Goal: Information Seeking & Learning: Find specific fact

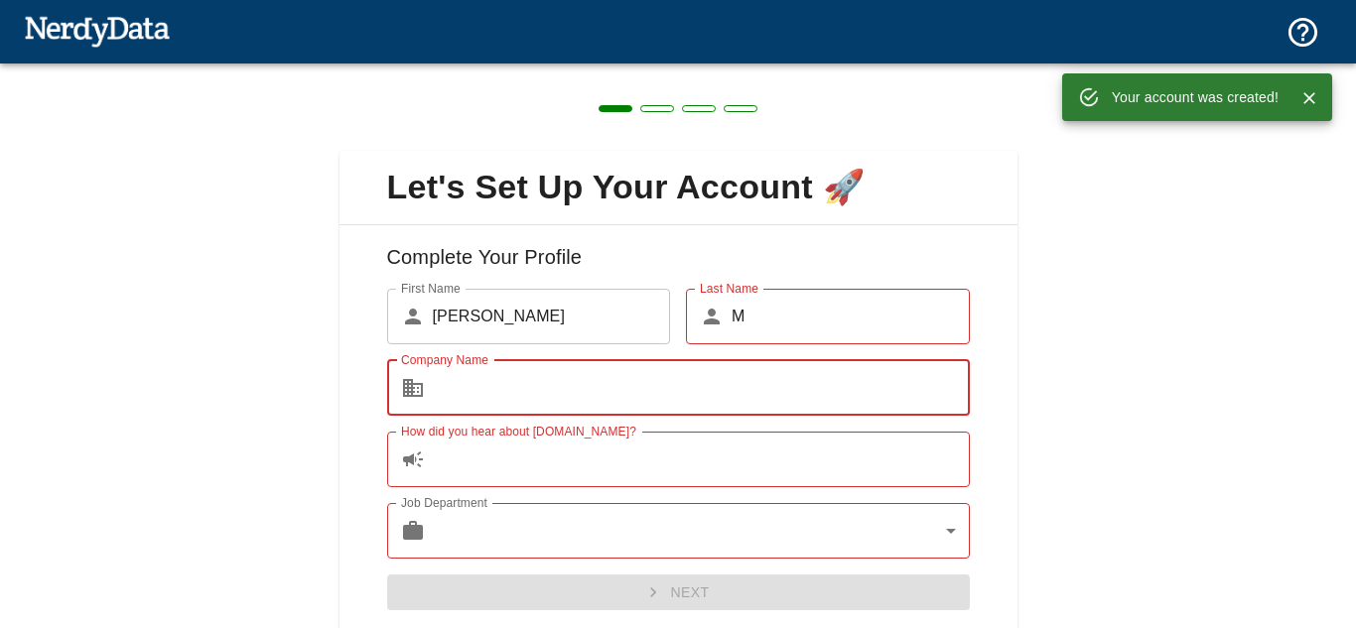
type input "Go Biz Marketing Digital"
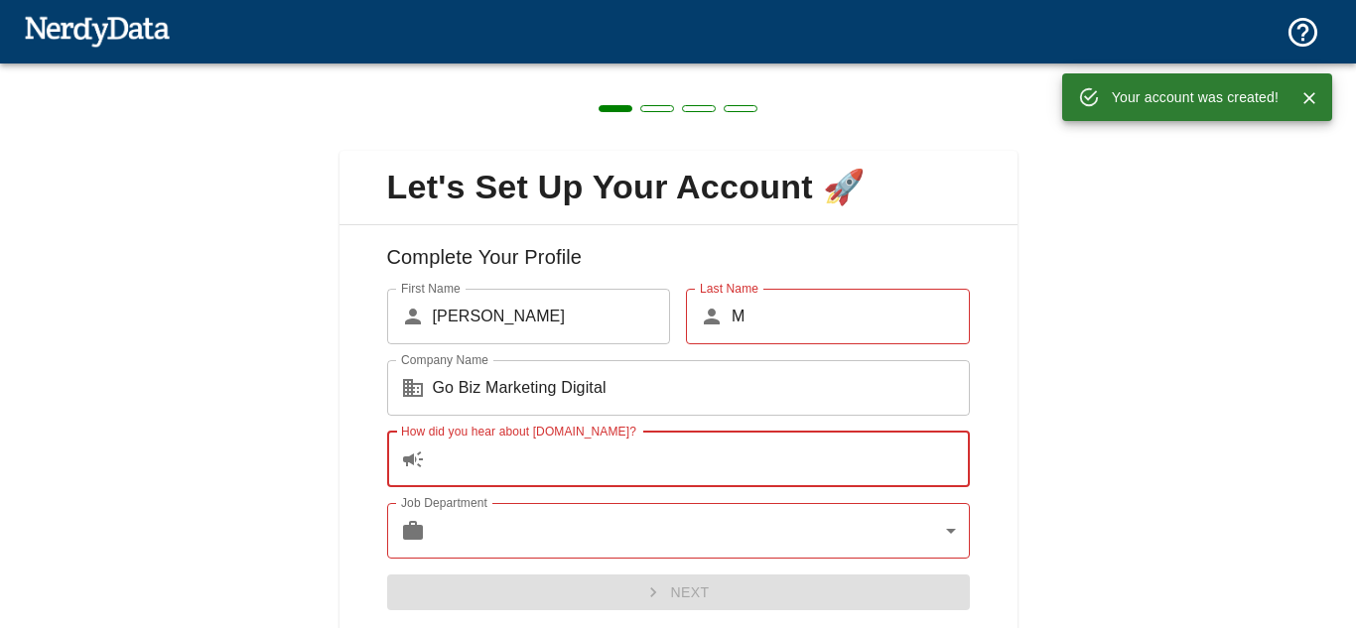
click at [558, 458] on input "How did you hear about [DOMAIN_NAME]?" at bounding box center [701, 460] width 537 height 56
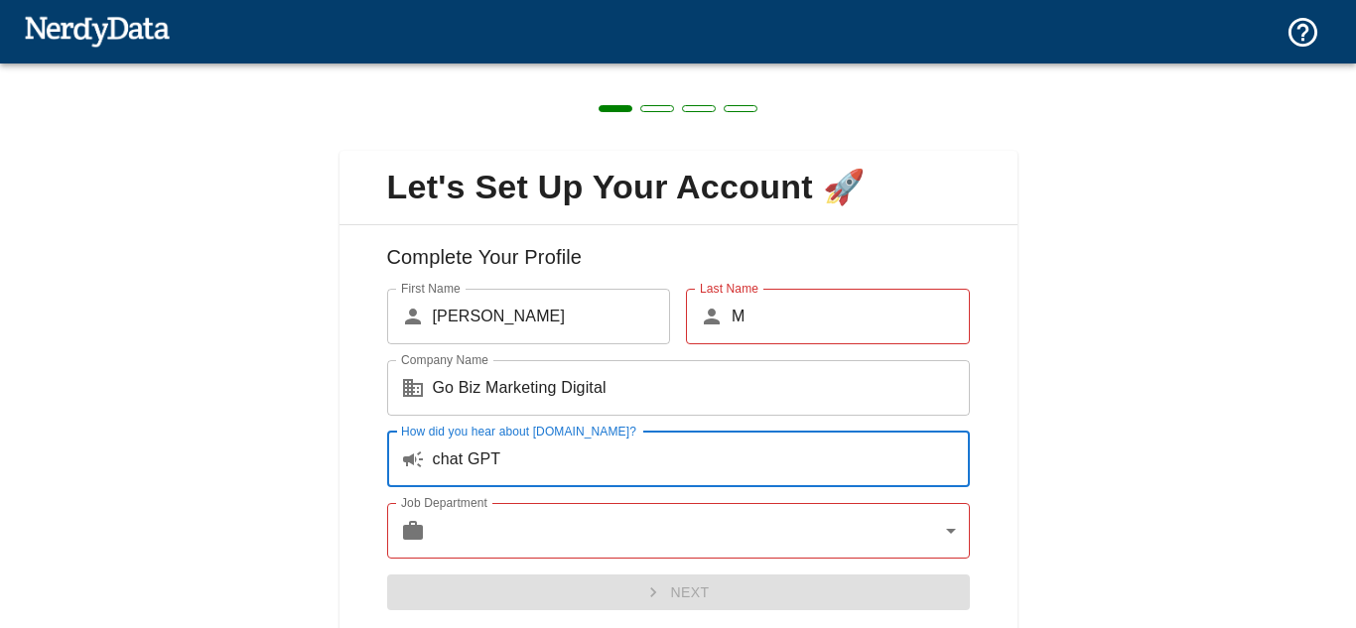
type input "chat GPT"
click at [718, 69] on body "Technologies Domains Pricing Products Create a Report Create a list of websites…" at bounding box center [678, 34] width 1356 height 69
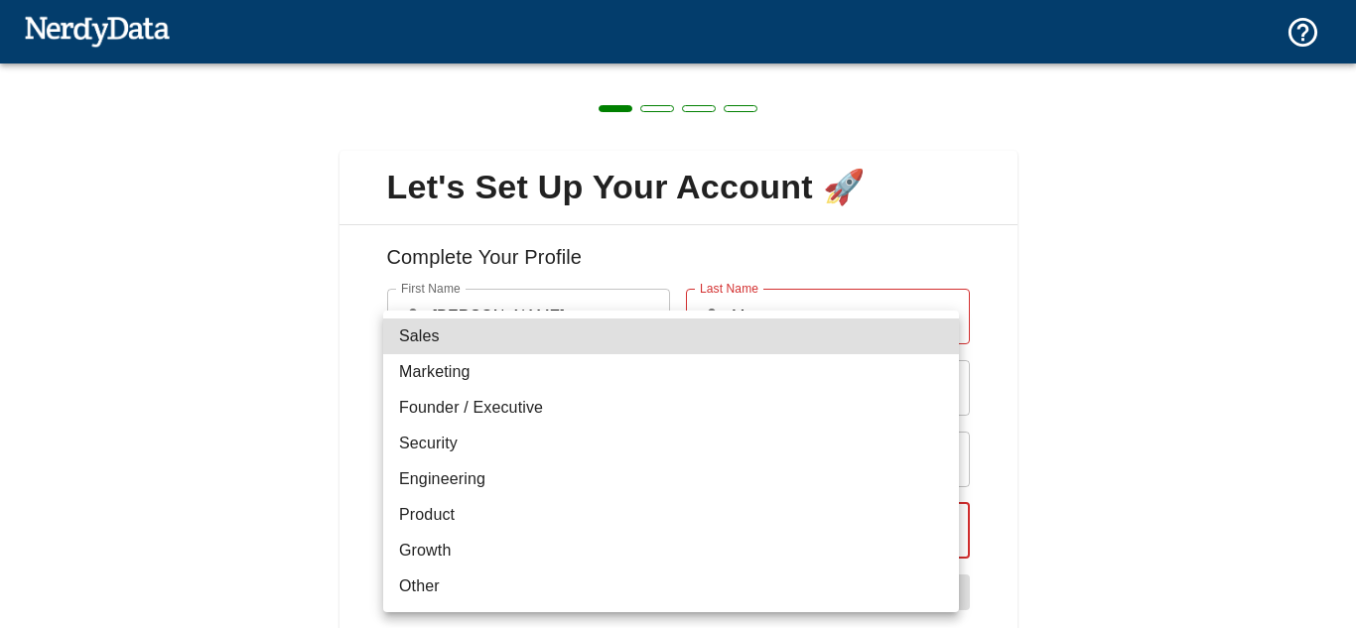
click at [531, 377] on li "Marketing" at bounding box center [671, 372] width 576 height 36
type input "marketing"
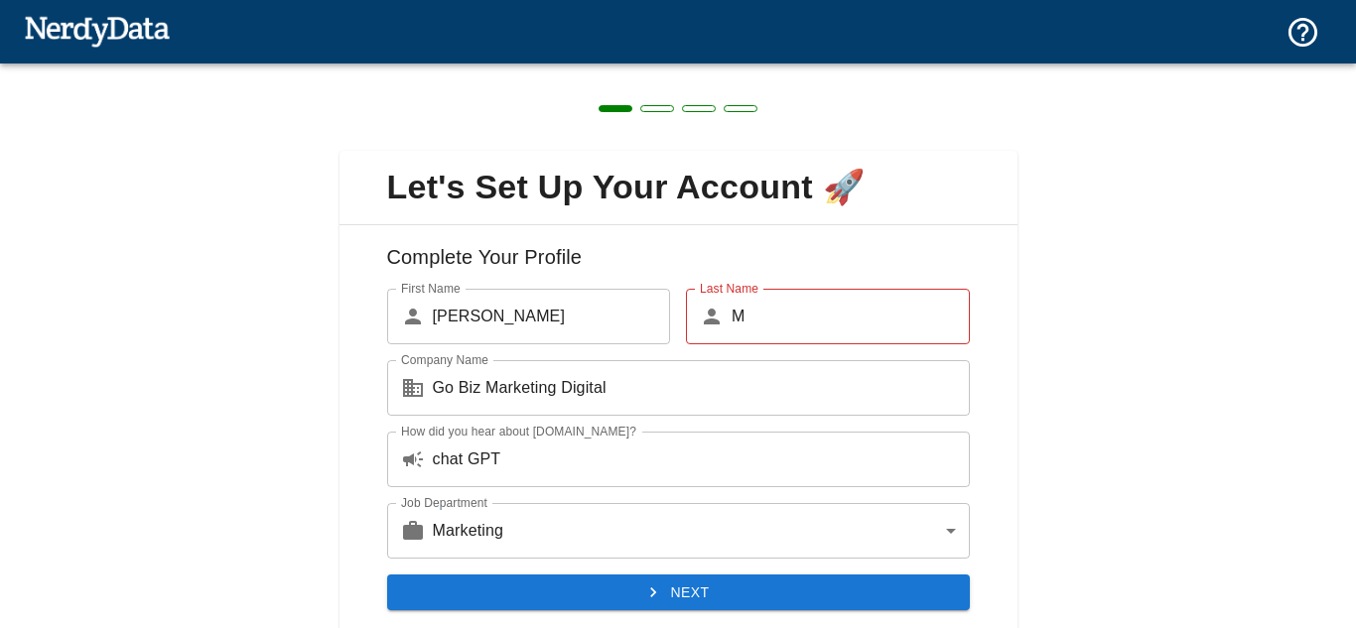
click at [1108, 404] on div "Let's Set Up Your Account 🚀 Complete Your Profile First Name ​ [PERSON_NAME] Fi…" at bounding box center [678, 381] width 1356 height 634
click at [463, 461] on input "chat GPT" at bounding box center [701, 460] width 537 height 56
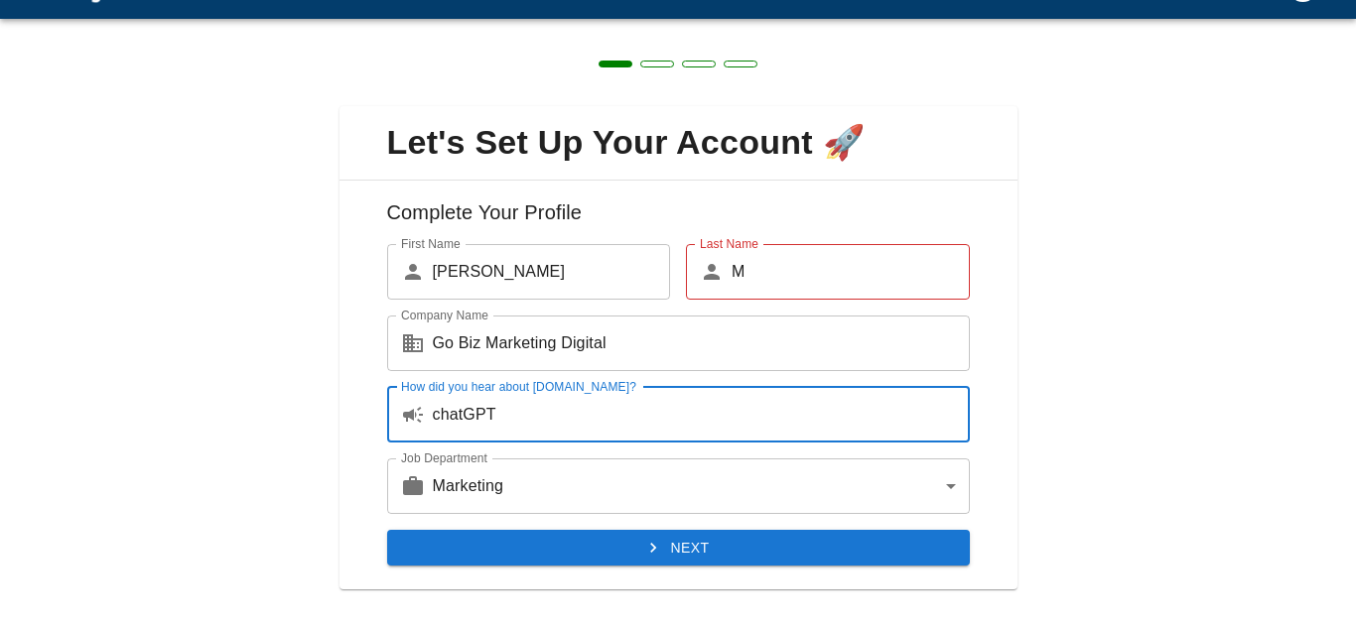
scroll to position [69, 0]
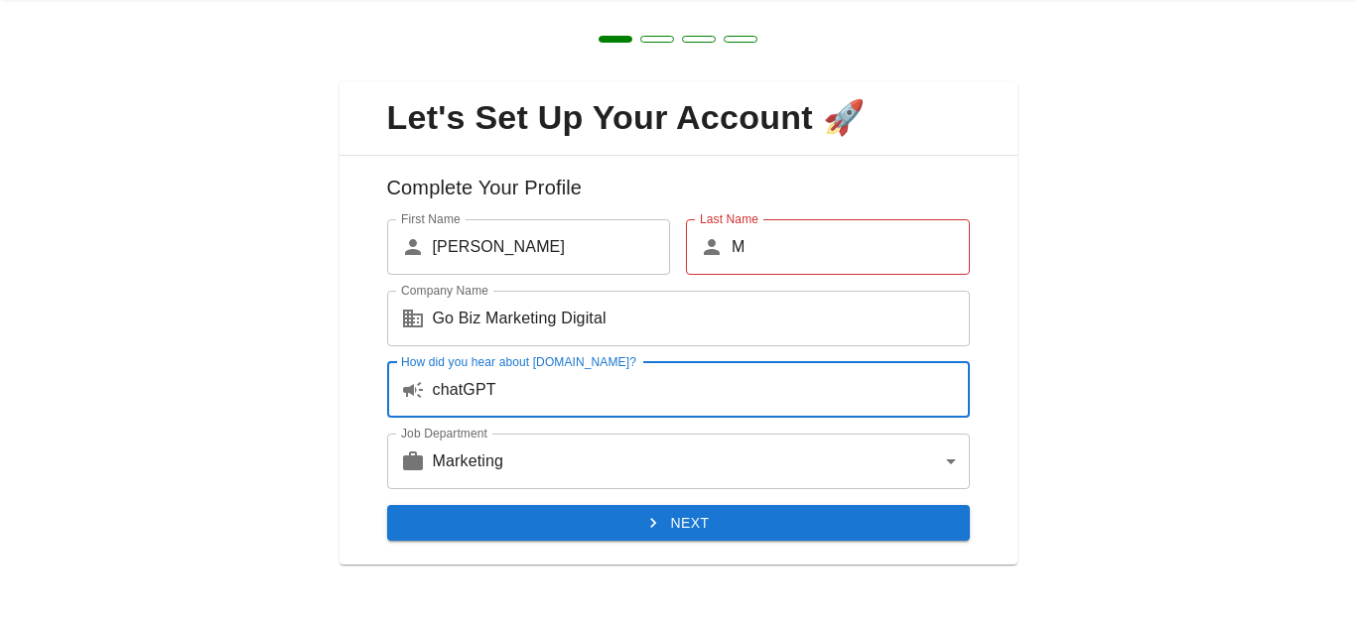
type input "chatGPT"
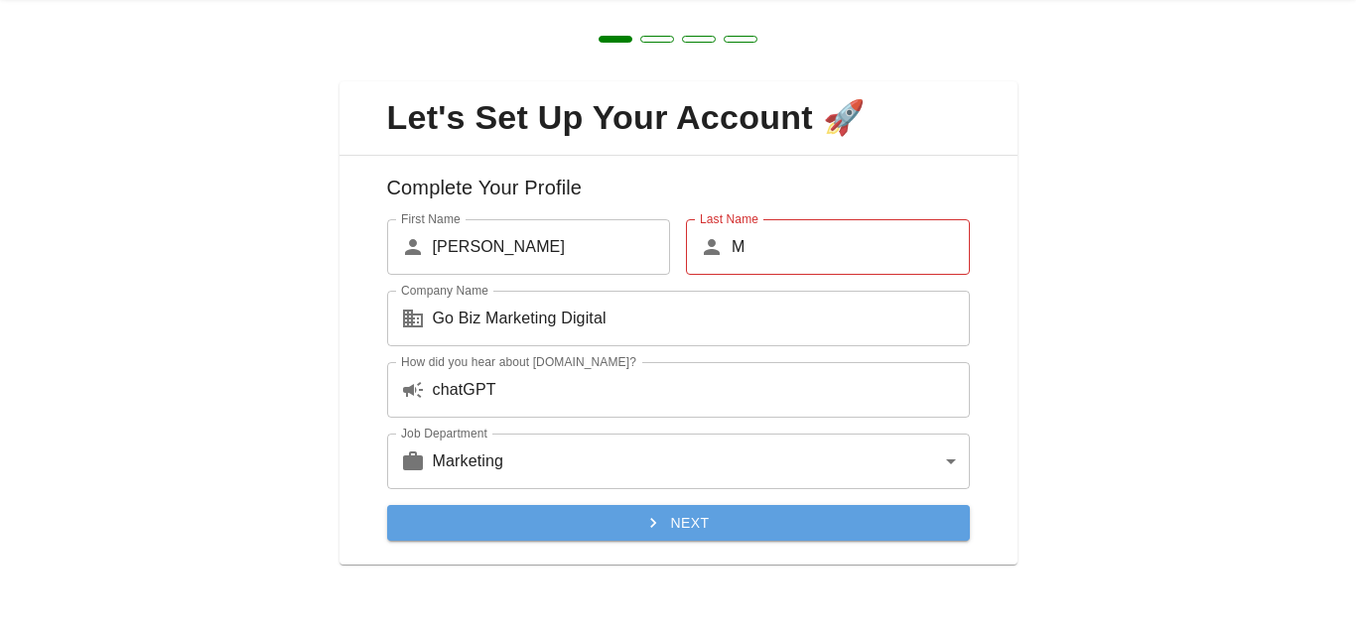
click at [738, 532] on button "Next" at bounding box center [678, 523] width 583 height 37
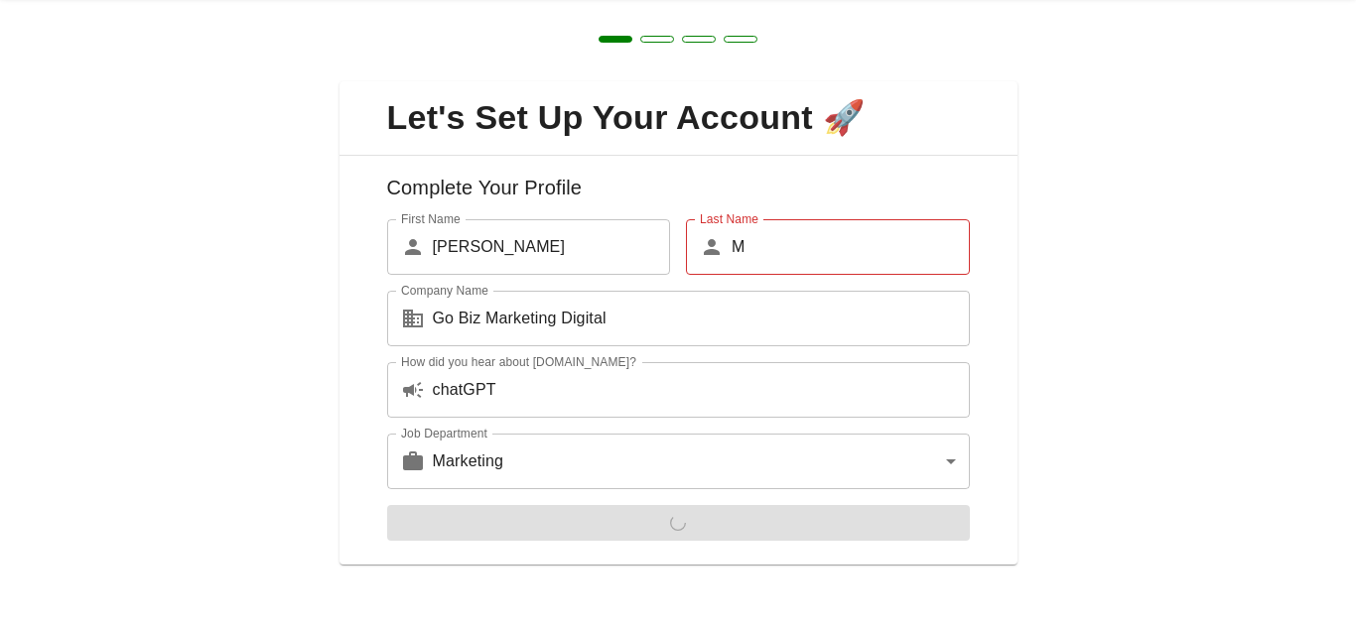
click at [801, 228] on input "M" at bounding box center [850, 247] width 238 height 56
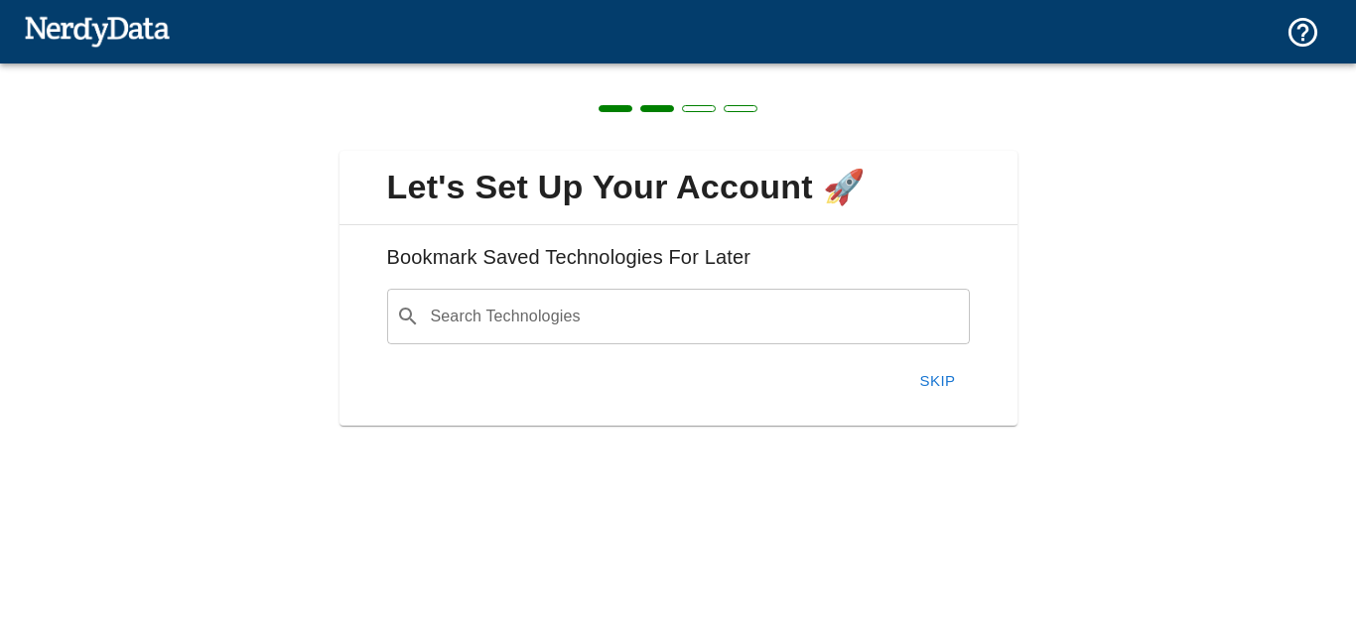
scroll to position [0, 0]
click at [926, 375] on button "Skip" at bounding box center [938, 381] width 64 height 42
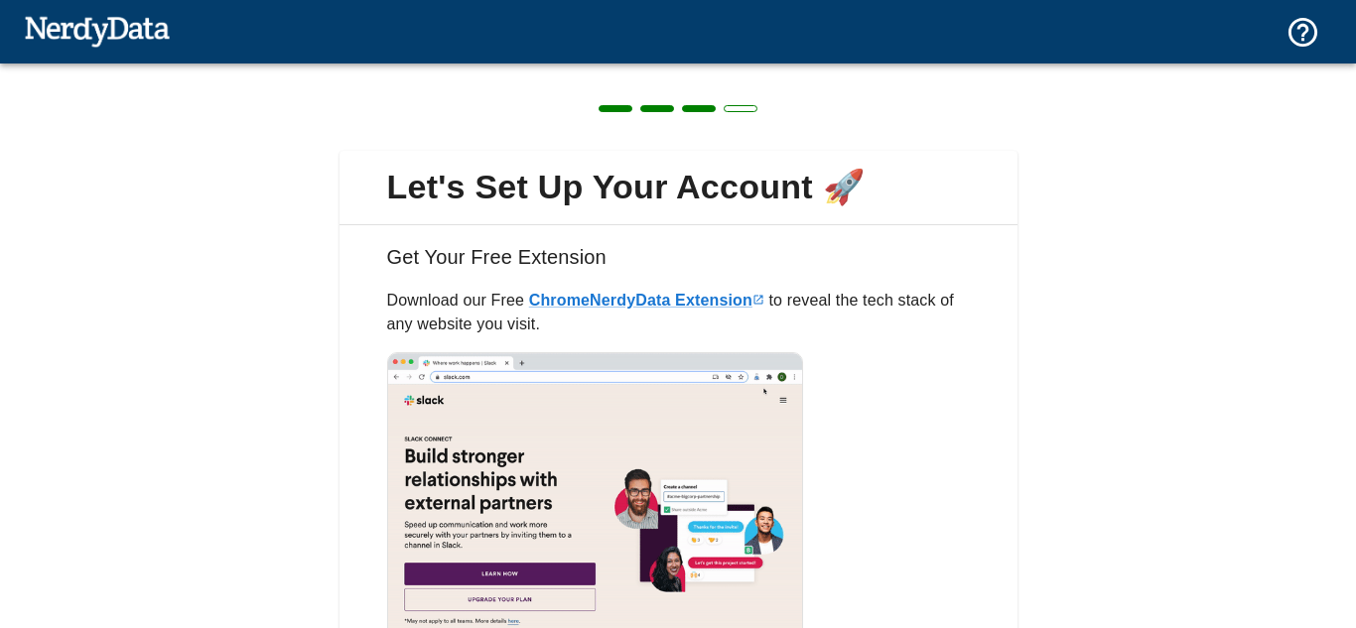
scroll to position [174, 0]
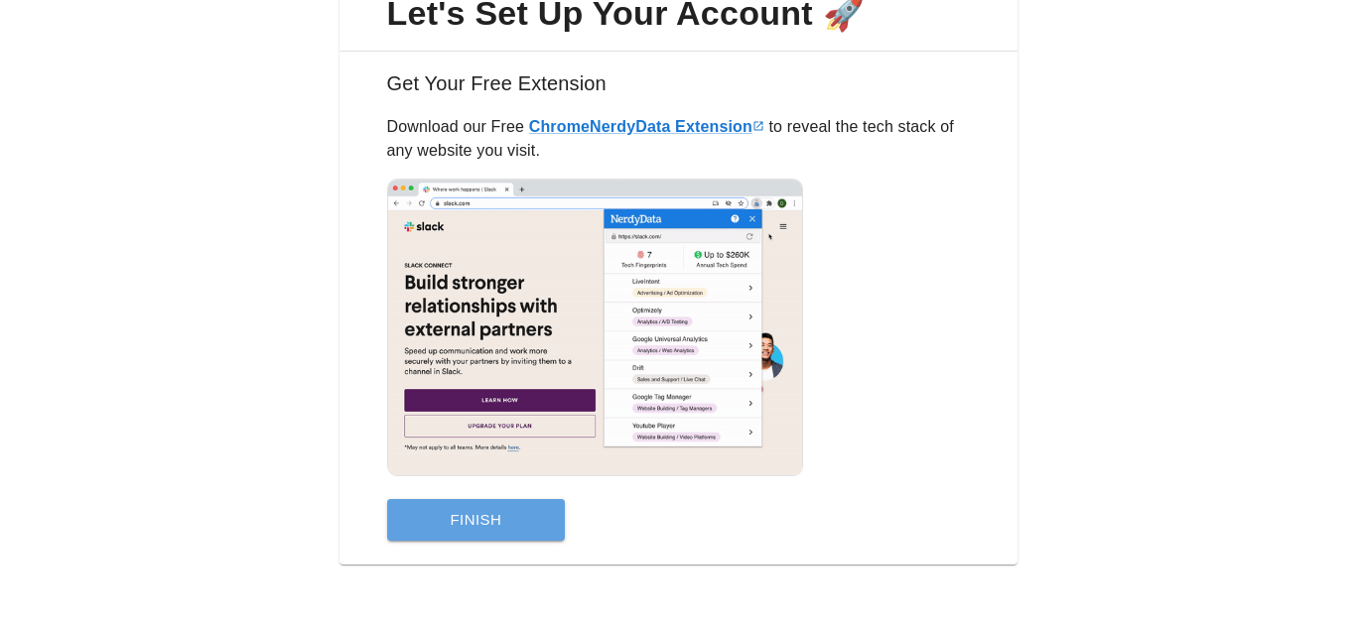
click at [538, 526] on button "Finish" at bounding box center [476, 520] width 179 height 42
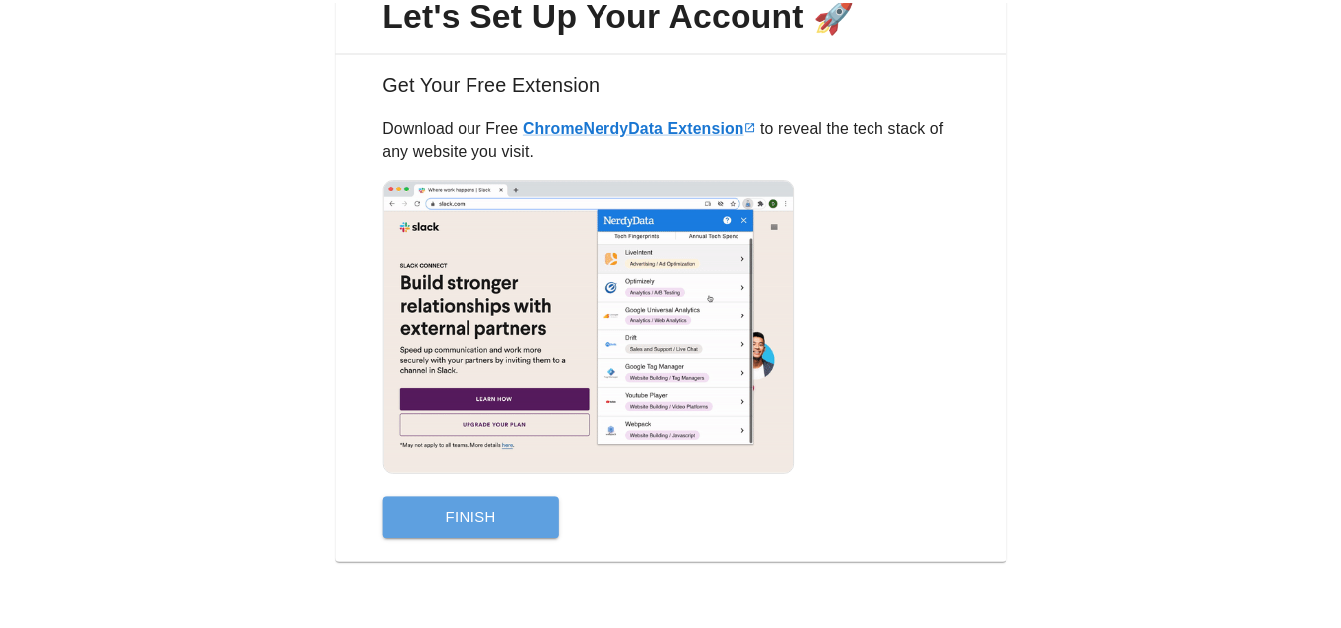
scroll to position [0, 0]
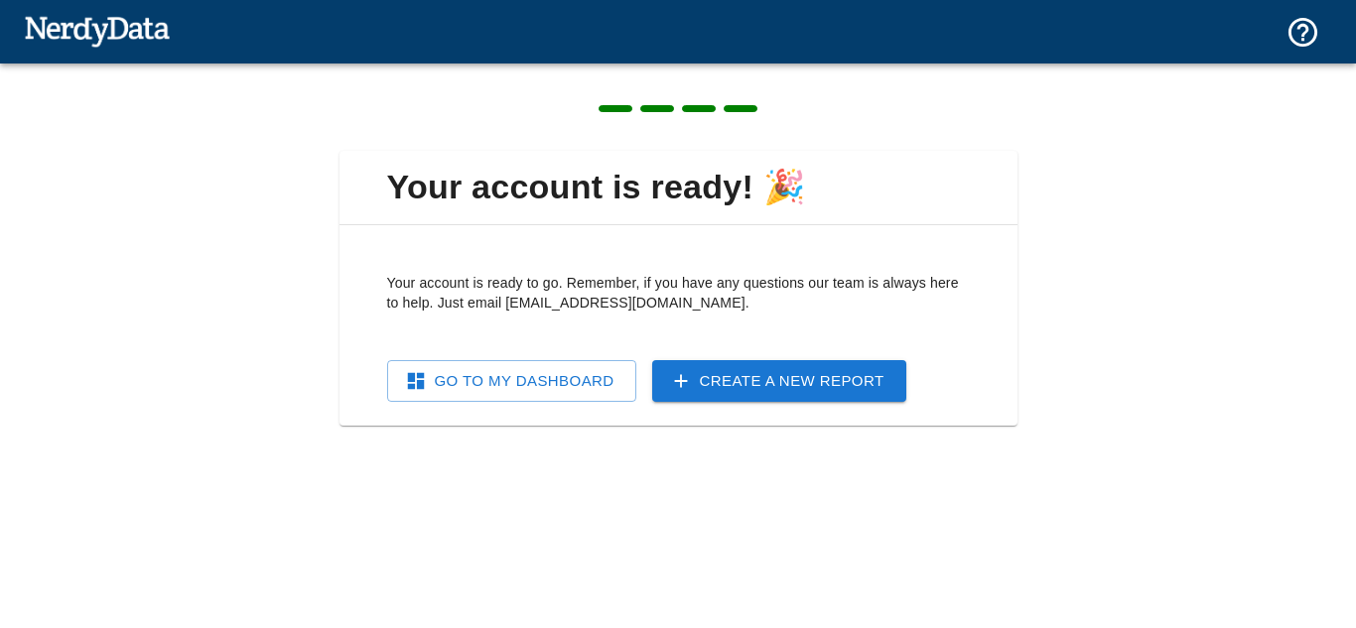
click at [557, 387] on link "Go To My Dashboard" at bounding box center [511, 381] width 249 height 42
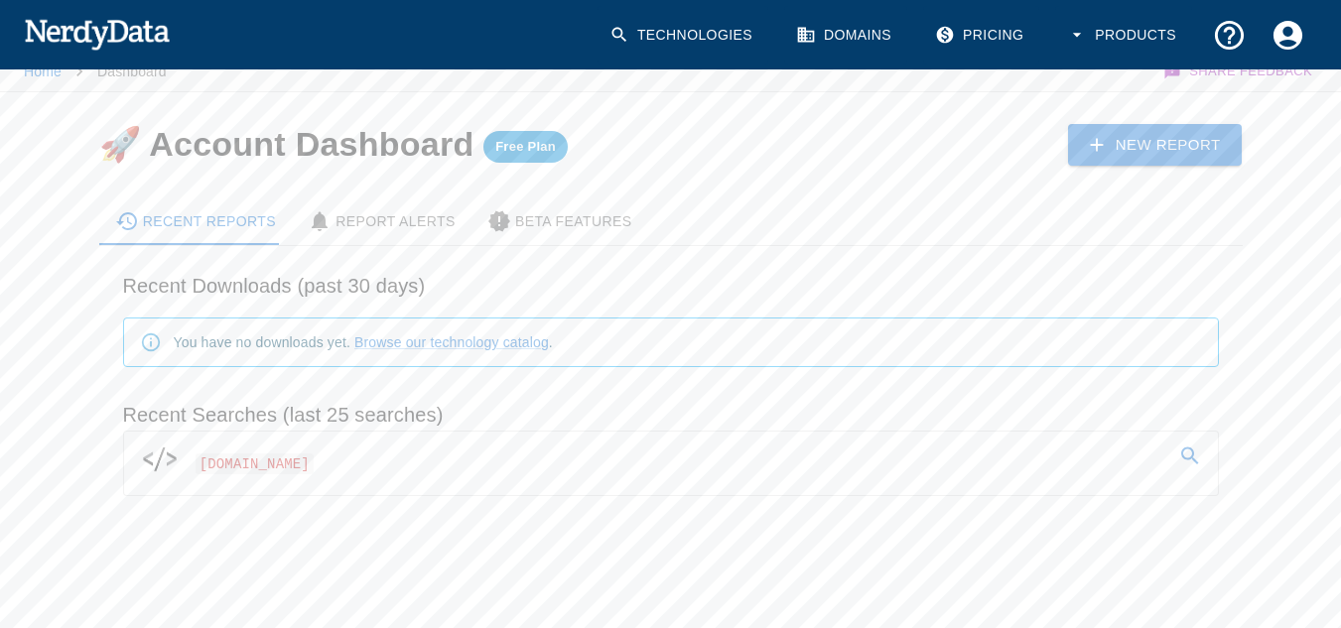
scroll to position [21, 0]
click at [315, 466] on span "[DOMAIN_NAME]" at bounding box center [255, 461] width 119 height 21
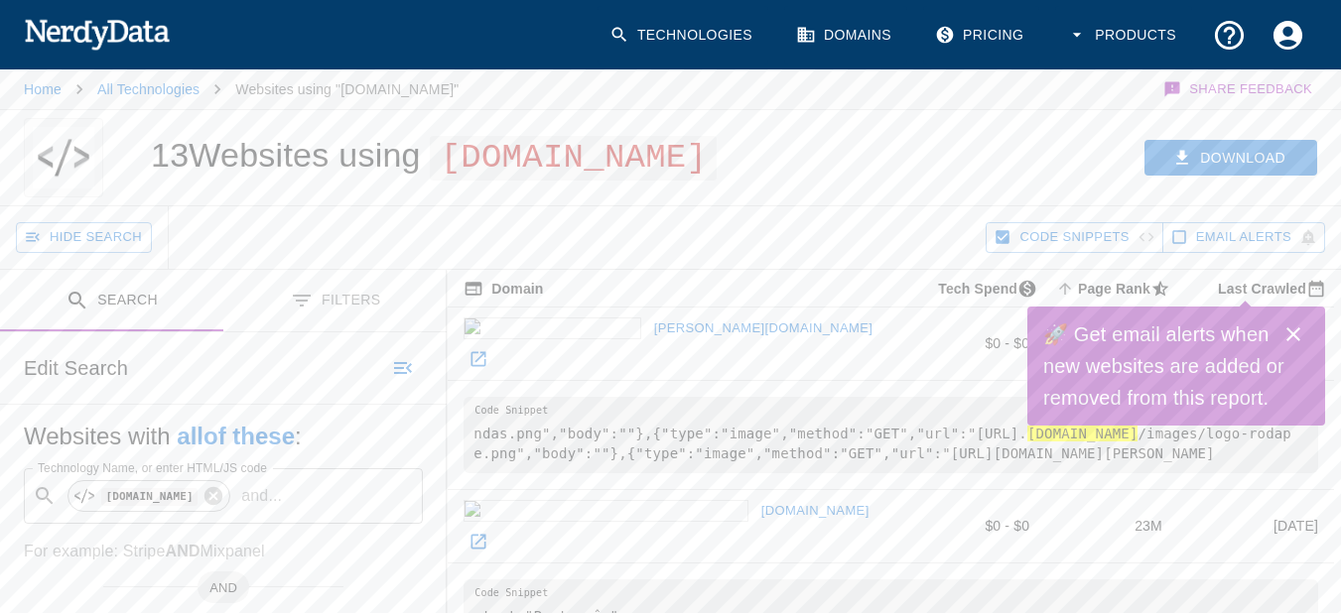
click at [488, 368] on icon at bounding box center [478, 359] width 20 height 20
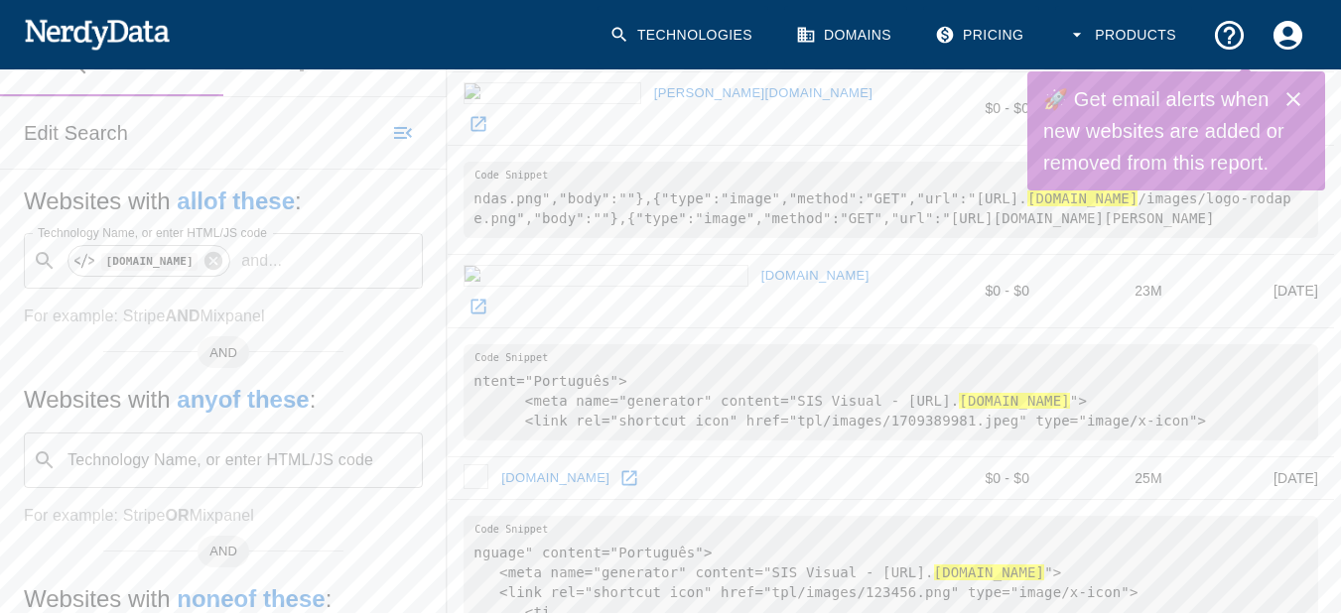
scroll to position [397, 0]
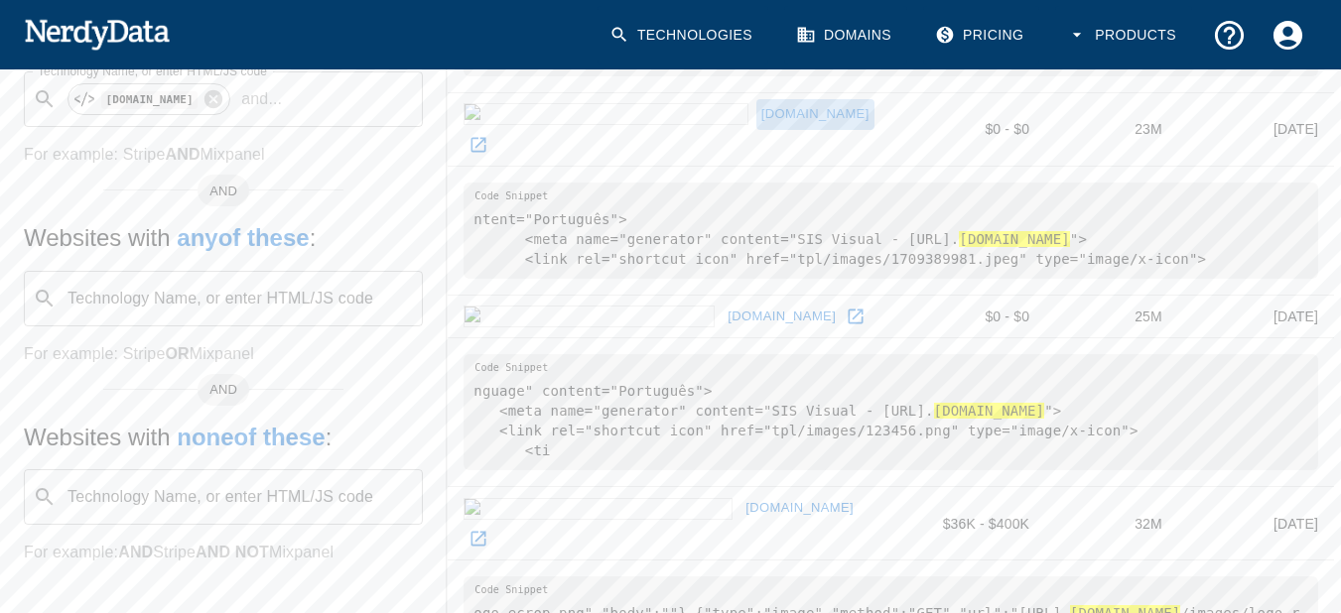
click at [756, 119] on link "[DOMAIN_NAME]" at bounding box center [815, 114] width 118 height 31
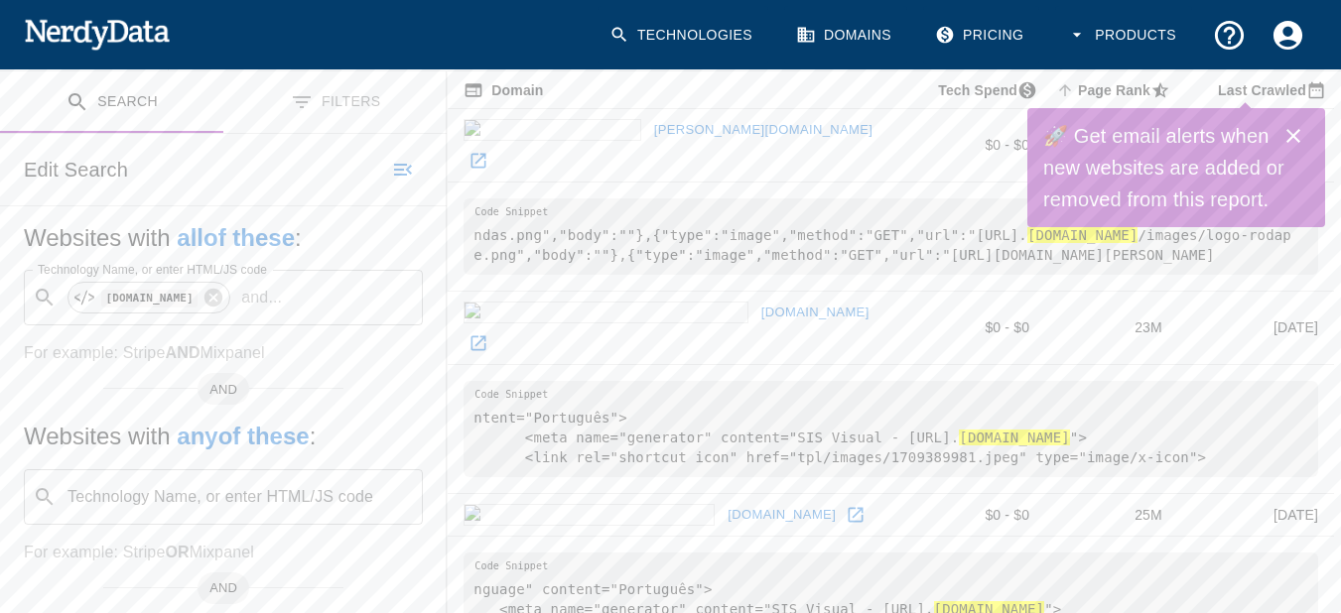
click at [488, 333] on icon at bounding box center [478, 343] width 20 height 20
click at [1298, 141] on icon "Close" at bounding box center [1293, 136] width 14 height 14
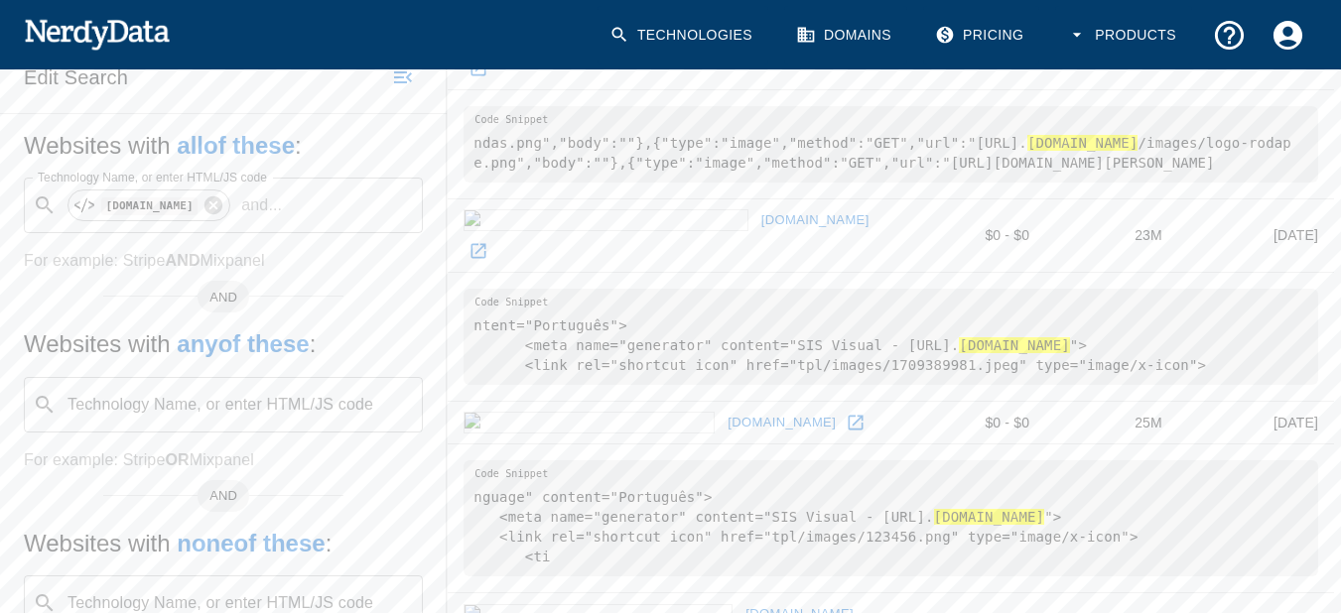
scroll to position [397, 0]
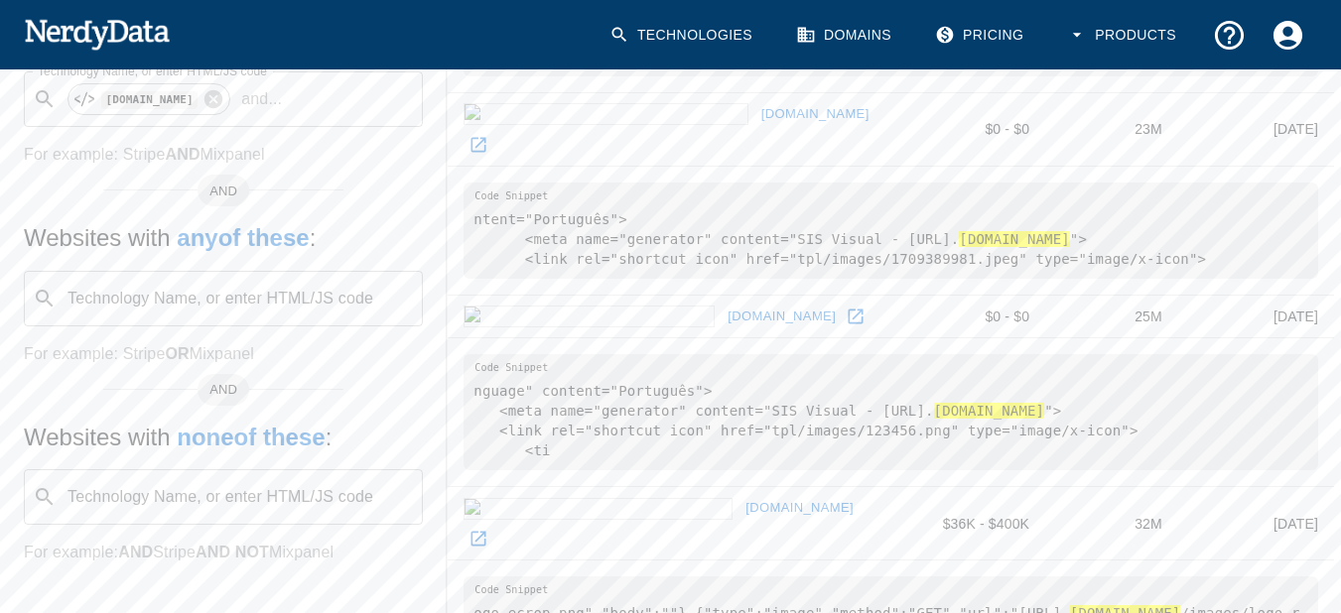
click at [846, 318] on icon at bounding box center [856, 317] width 20 height 20
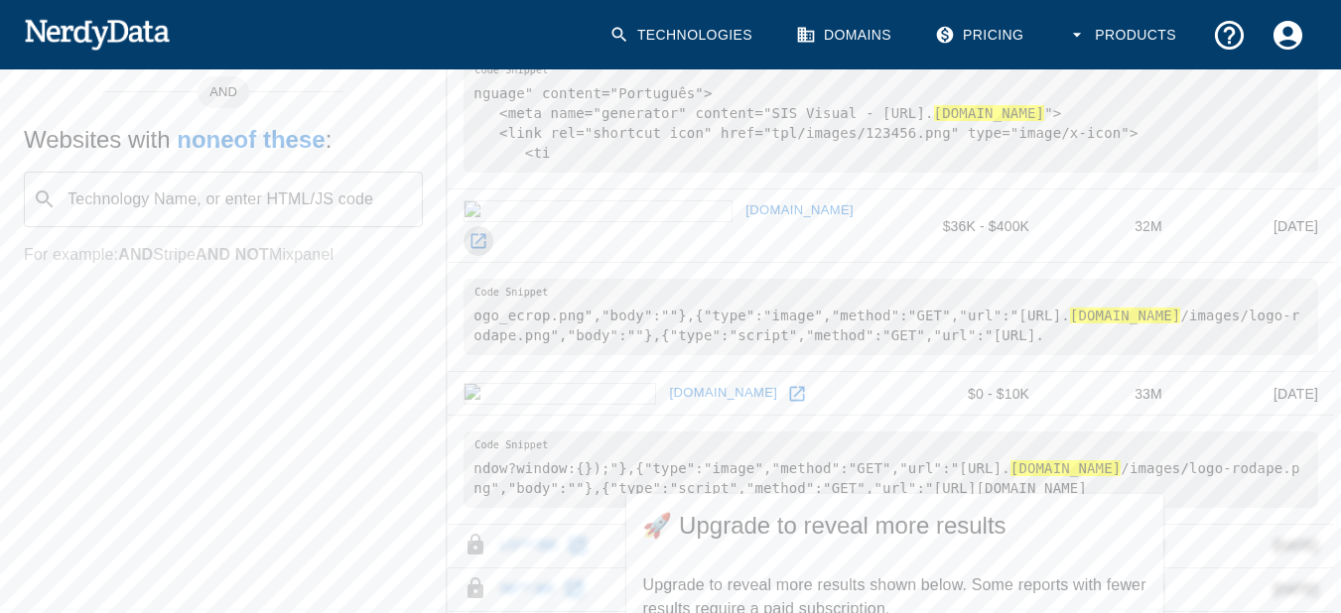
click at [486, 234] on icon at bounding box center [478, 241] width 15 height 15
click at [787, 384] on icon at bounding box center [797, 394] width 20 height 20
